Goal: Task Accomplishment & Management: Manage account settings

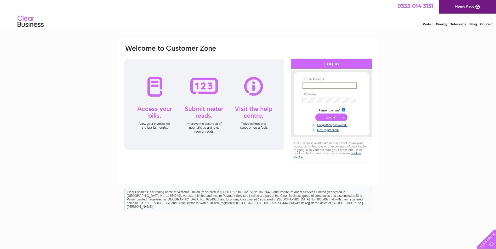
click at [306, 84] on input "text" at bounding box center [329, 86] width 54 height 6
type input "davidbishop@onmail.com"
click at [338, 117] on input "submit" at bounding box center [331, 116] width 32 height 7
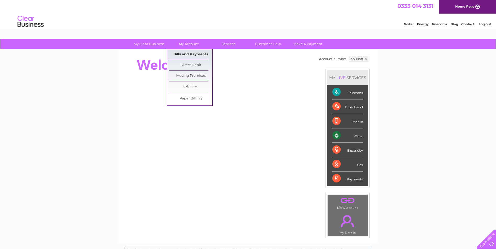
click at [191, 55] on link "Bills and Payments" at bounding box center [190, 54] width 43 height 10
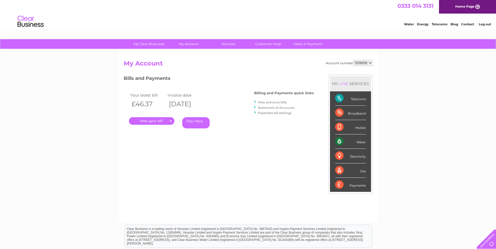
click at [156, 121] on link "." at bounding box center [151, 121] width 45 height 8
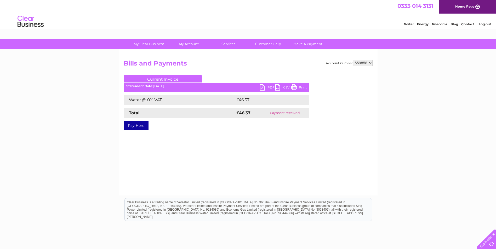
click at [272, 87] on link "PDF" at bounding box center [267, 88] width 16 height 8
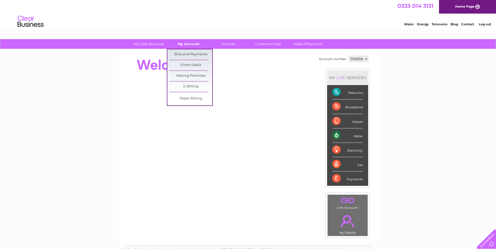
click at [195, 45] on link "My Account" at bounding box center [188, 44] width 43 height 10
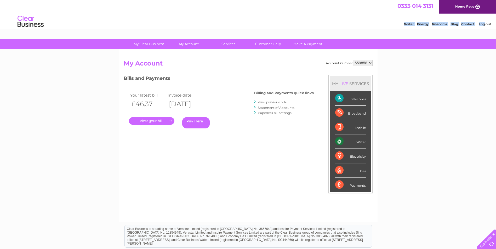
drag, startPoint x: 482, startPoint y: 19, endPoint x: 477, endPoint y: 21, distance: 5.9
click at [477, 21] on li "Log out" at bounding box center [485, 24] width 16 height 7
click at [97, 168] on div "My Clear Business Login Details My Details My Preferences Link Account My Accou…" at bounding box center [248, 175] width 496 height 272
